Goal: Information Seeking & Learning: Learn about a topic

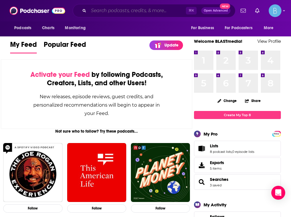
click at [174, 8] on input "Search podcasts, credits, & more..." at bounding box center [137, 10] width 97 height 9
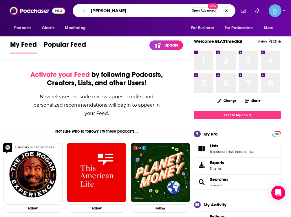
type input "[PERSON_NAME]"
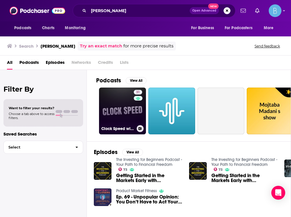
click at [117, 109] on link "31 Clock Speed with Shamus Madan" at bounding box center [122, 111] width 47 height 47
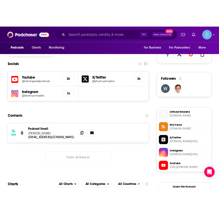
scroll to position [396, 0]
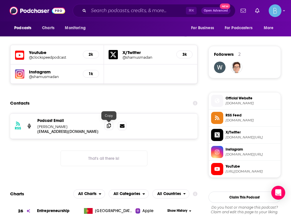
click at [106, 127] on span at bounding box center [108, 125] width 9 height 9
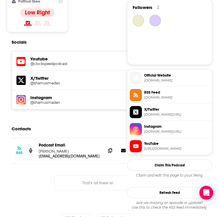
scroll to position [0, 0]
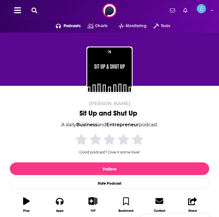
click at [36, 10] on icon at bounding box center [35, 11] width 6 height 6
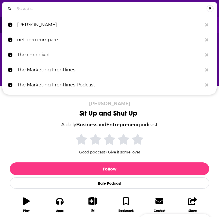
type input "STARTUP or SHUTUP!"
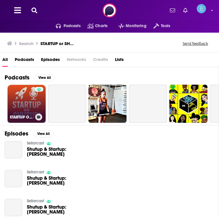
click at [24, 106] on link "STARTUP OR SHUTUP!" at bounding box center [27, 104] width 38 height 38
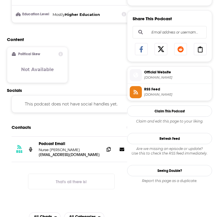
scroll to position [329, 0]
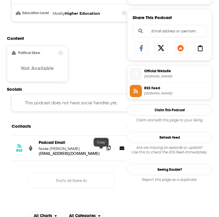
click at [107, 150] on icon at bounding box center [109, 148] width 4 height 5
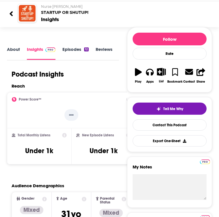
scroll to position [0, 0]
